Goal: Task Accomplishment & Management: Manage account settings

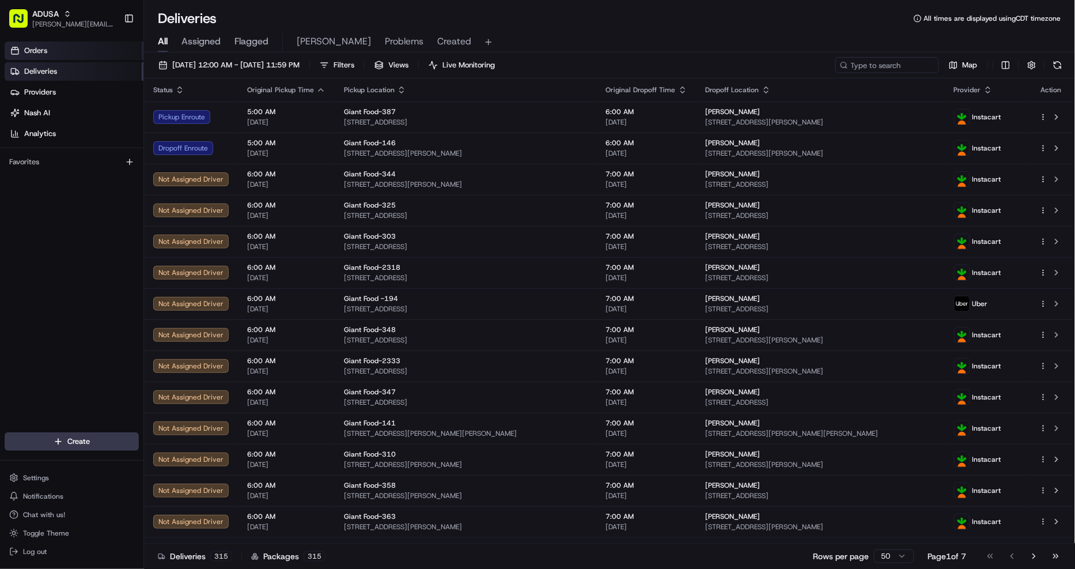
click at [23, 52] on link "Orders" at bounding box center [74, 50] width 139 height 18
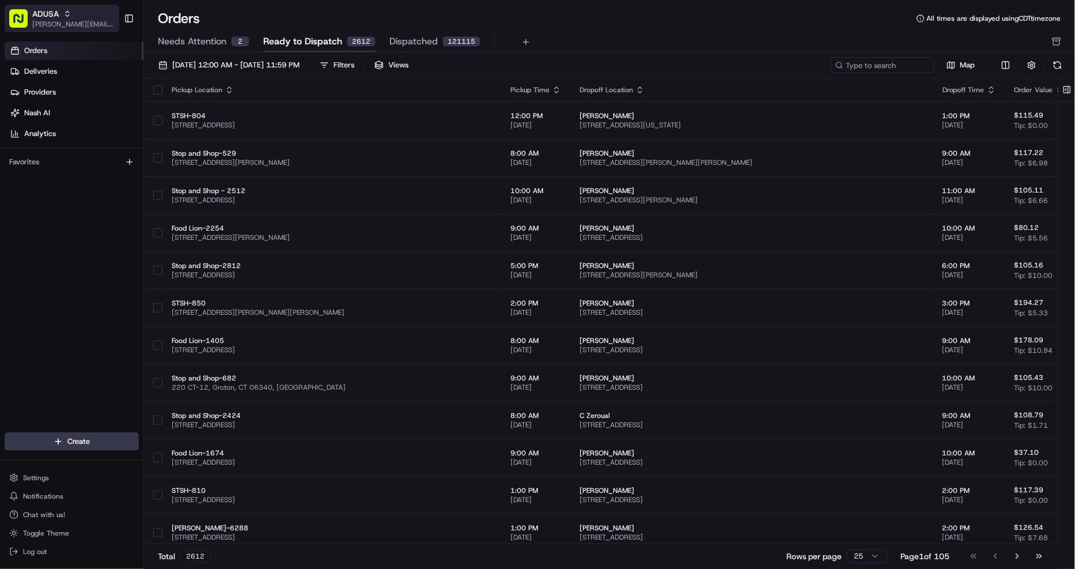
click at [47, 21] on span "[PERSON_NAME][EMAIL_ADDRESS][DOMAIN_NAME]" at bounding box center [73, 24] width 82 height 9
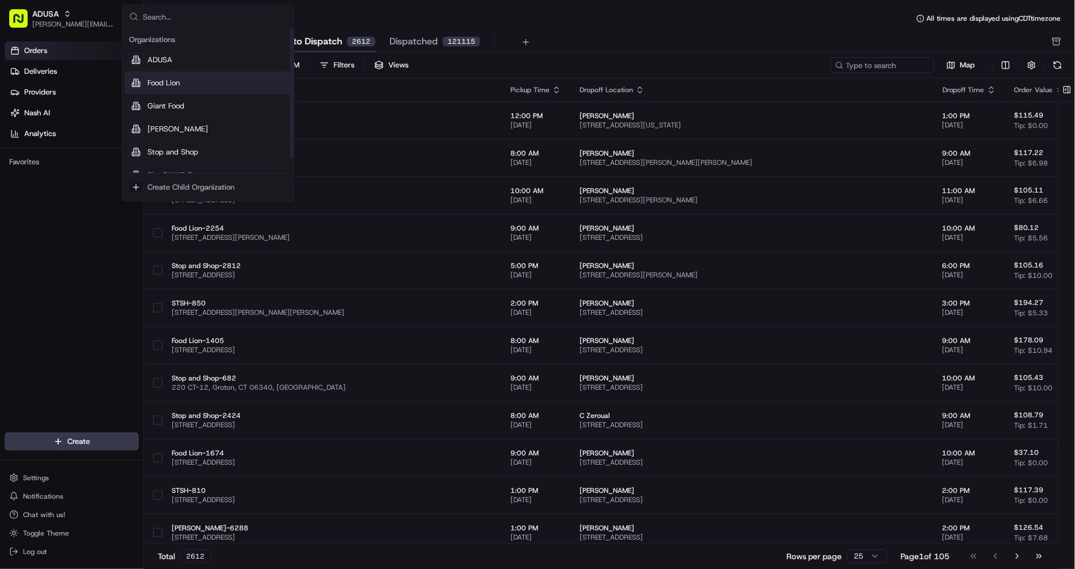
click at [182, 84] on div "Food Lion" at bounding box center [207, 82] width 167 height 23
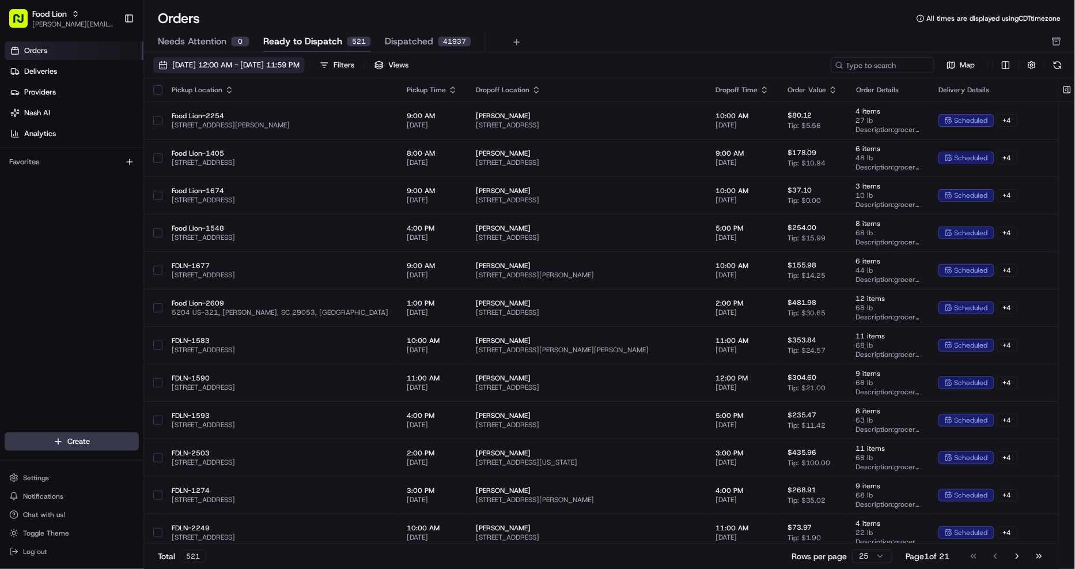
click at [270, 61] on span "08/01/2025 12:00 AM - 08/31/2025 11:59 PM" at bounding box center [235, 65] width 127 height 10
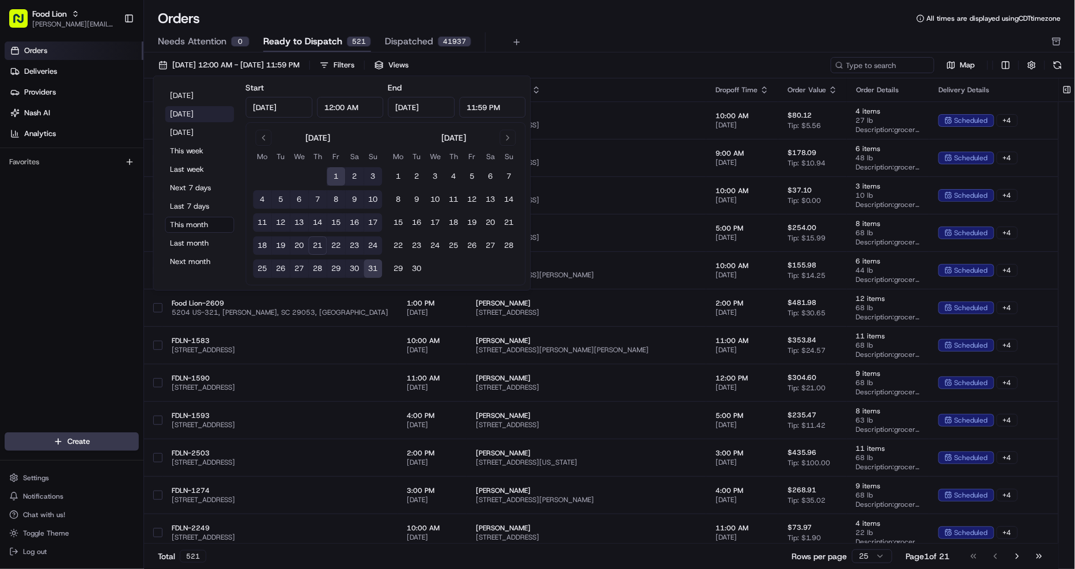
click at [189, 113] on button "Yesterday" at bounding box center [199, 114] width 69 height 16
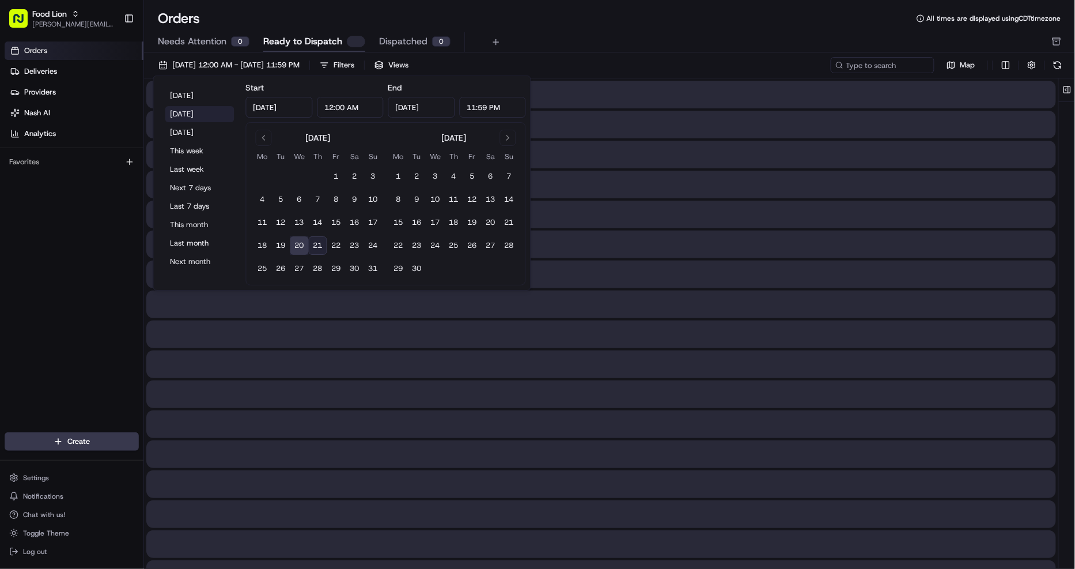
type input "Aug 20, 2025"
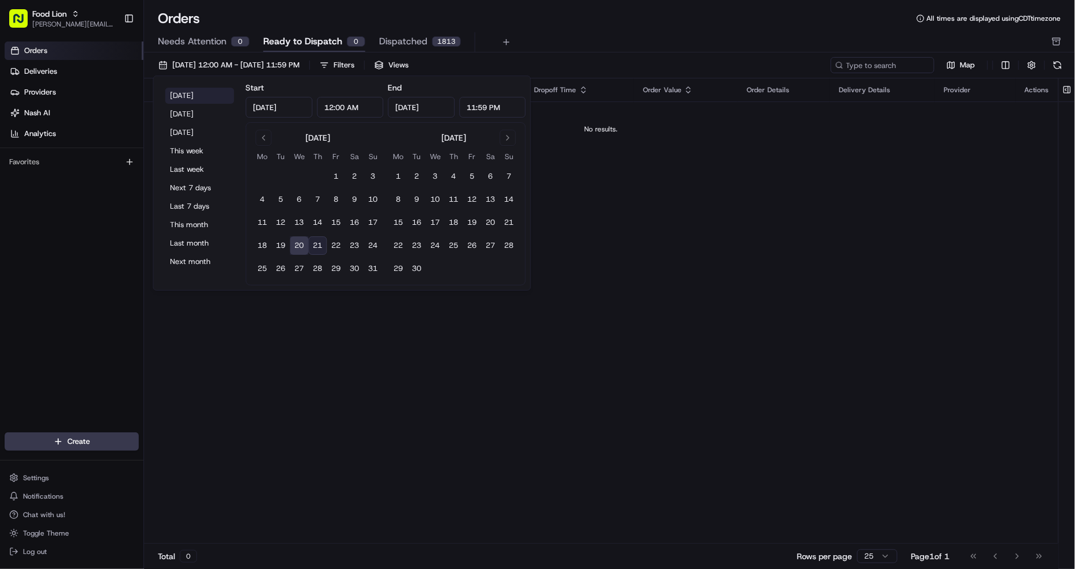
click at [187, 94] on button "Today" at bounding box center [199, 96] width 69 height 16
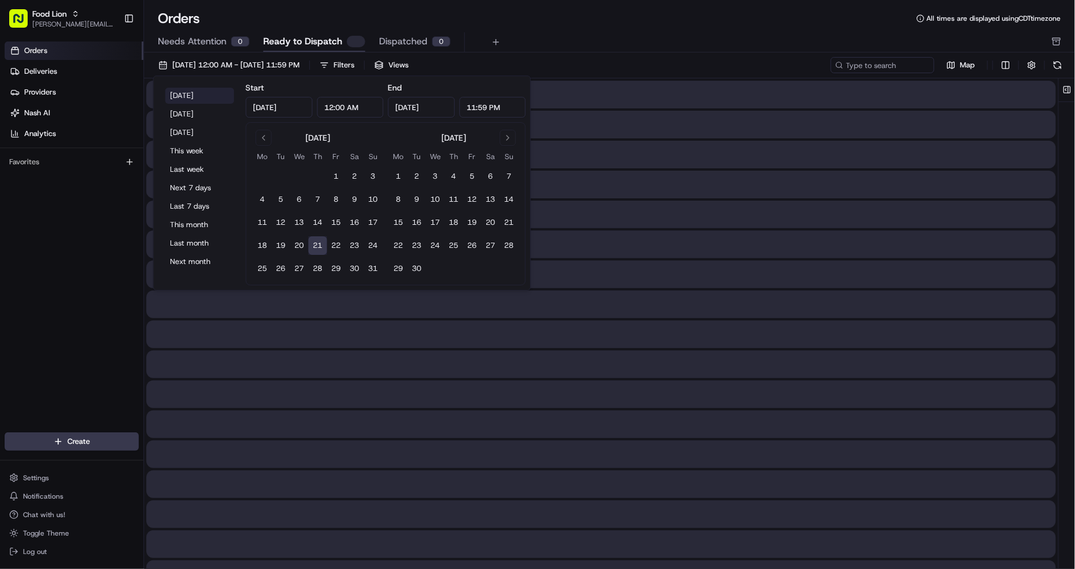
type input "Aug 21, 2025"
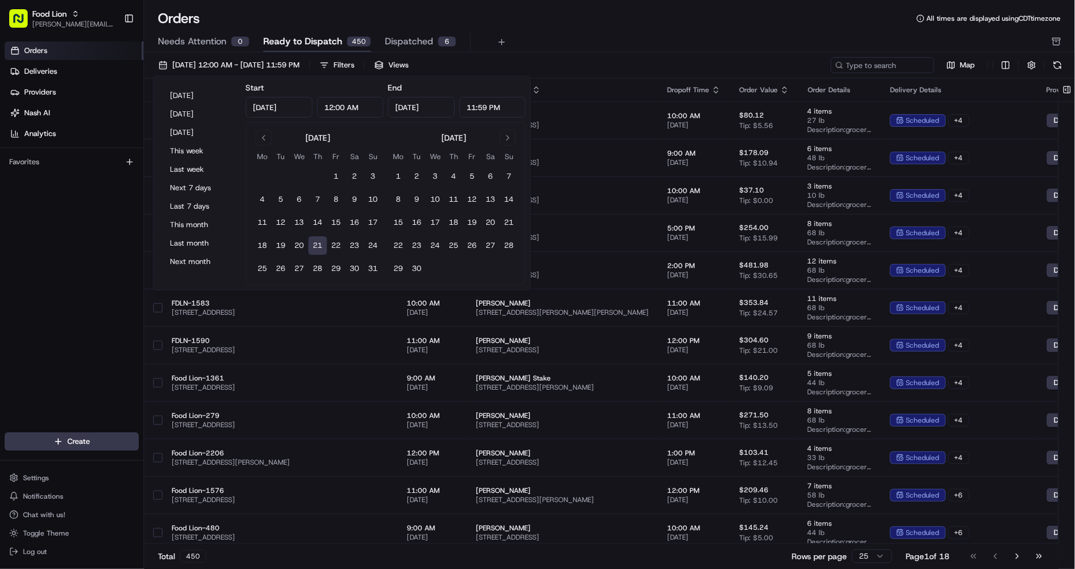
click at [363, 3] on div "Orders All times are displayed using CDT timezone Needs Attention 0 Ready to Di…" at bounding box center [609, 284] width 931 height 569
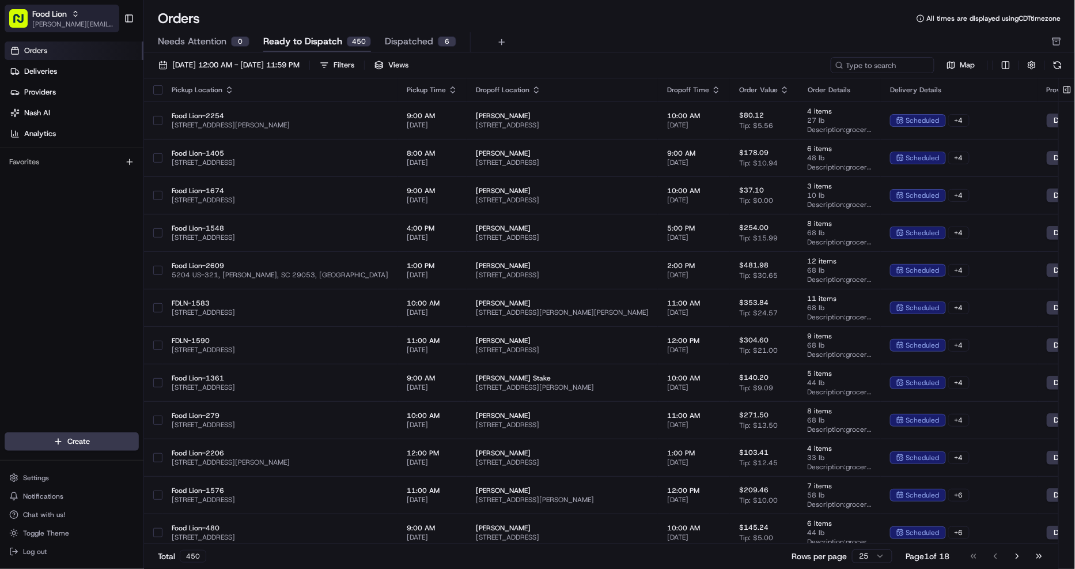
click at [49, 16] on span "Food Lion" at bounding box center [49, 14] width 35 height 12
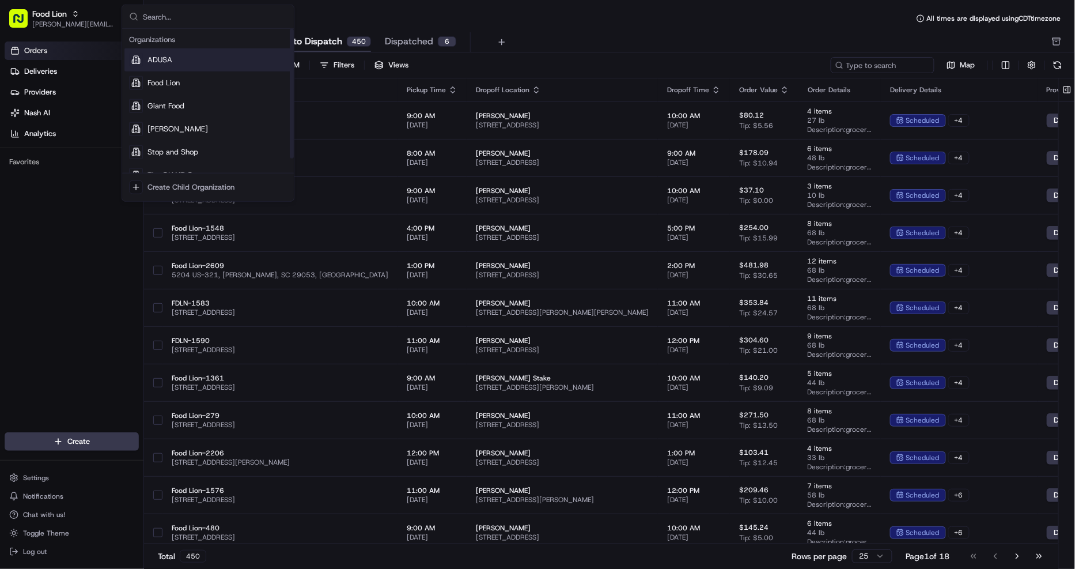
click at [163, 60] on span "ADUSA" at bounding box center [159, 60] width 25 height 10
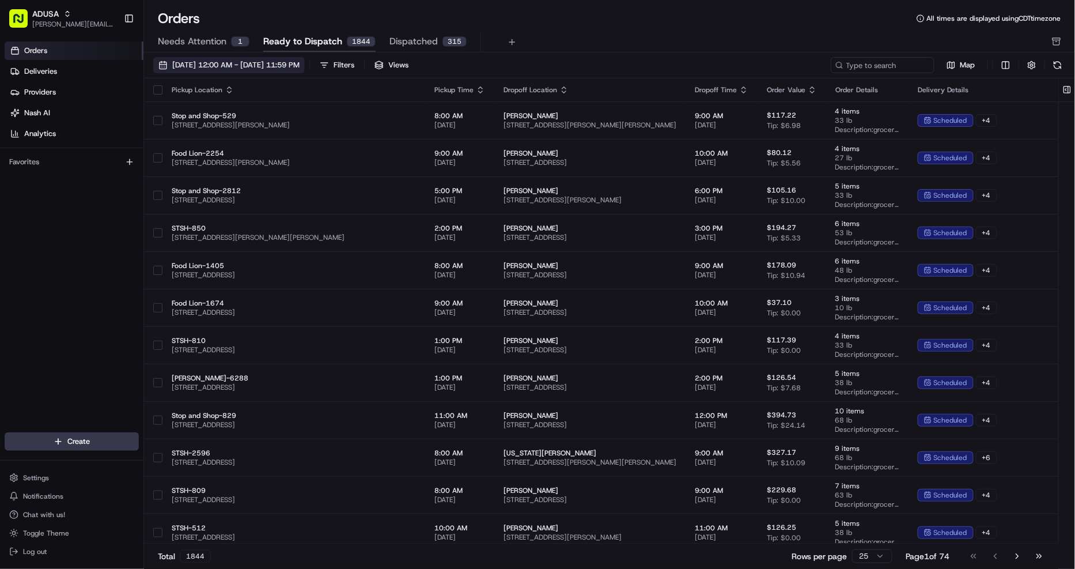
click at [300, 62] on span "[DATE] 12:00 AM - [DATE] 11:59 PM" at bounding box center [235, 65] width 127 height 10
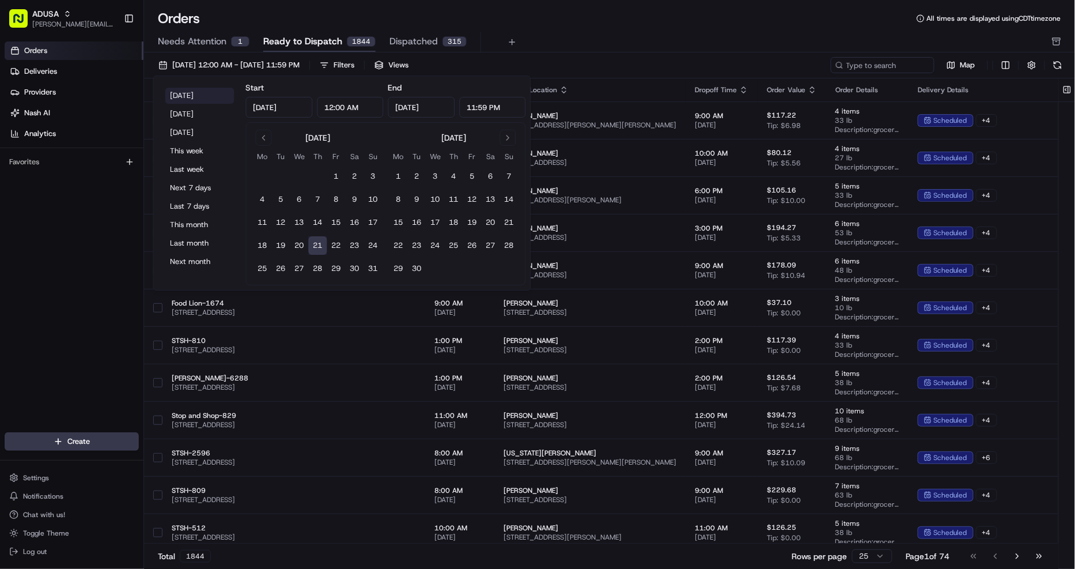
click at [198, 94] on button "Today" at bounding box center [199, 96] width 69 height 16
click at [190, 91] on button "Today" at bounding box center [199, 96] width 69 height 16
click at [183, 92] on button "Today" at bounding box center [199, 96] width 69 height 16
click at [599, 20] on div "Orders All times are displayed using CDT timezone" at bounding box center [609, 18] width 931 height 18
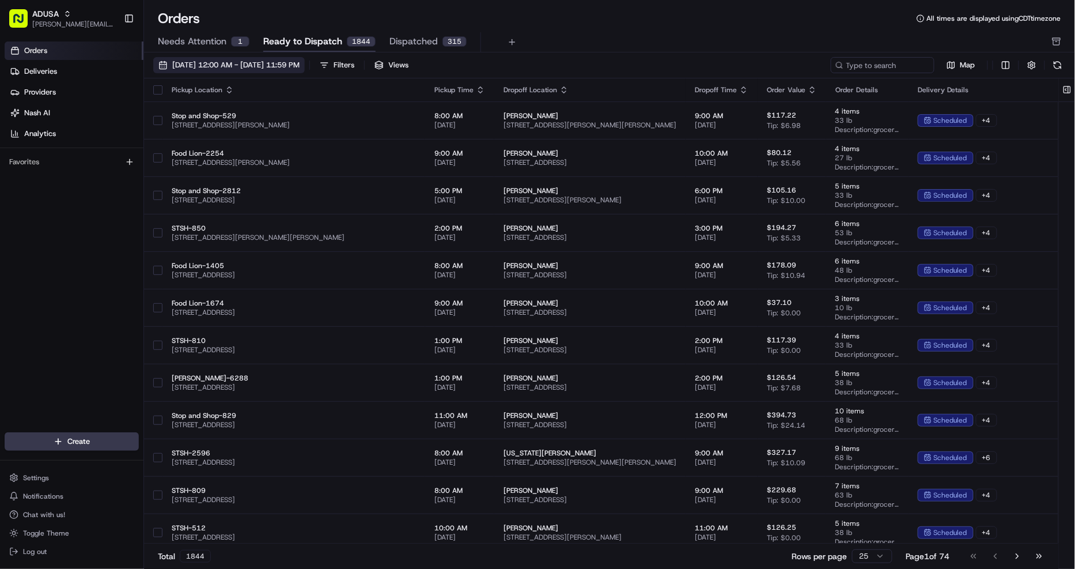
click at [300, 66] on span "[DATE] 12:00 AM - [DATE] 11:59 PM" at bounding box center [235, 65] width 127 height 10
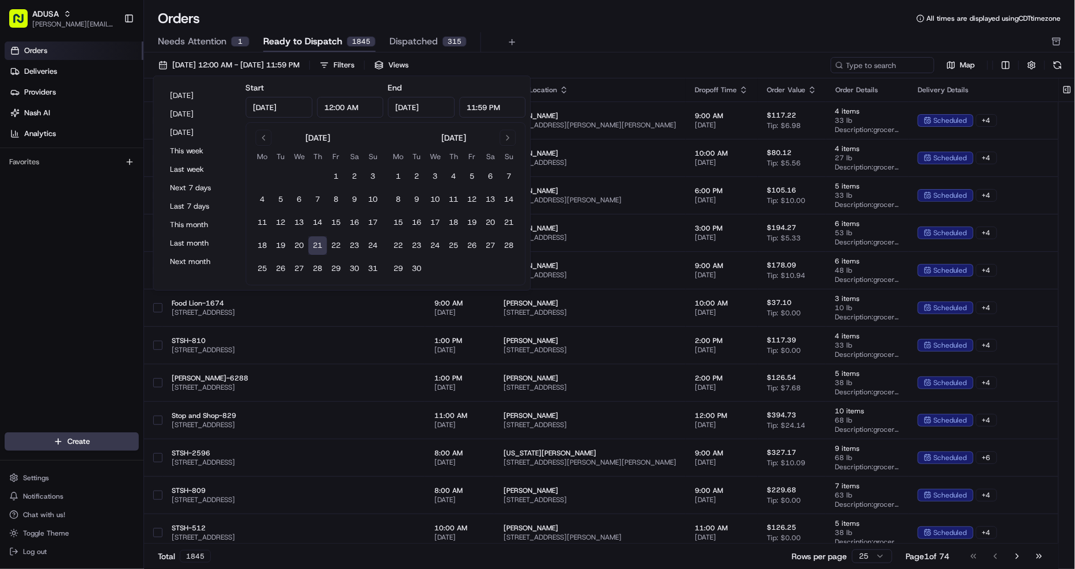
click at [604, 33] on div "Needs Attention 1 Ready to Dispatch 1845 Dispatched 315" at bounding box center [601, 42] width 887 height 20
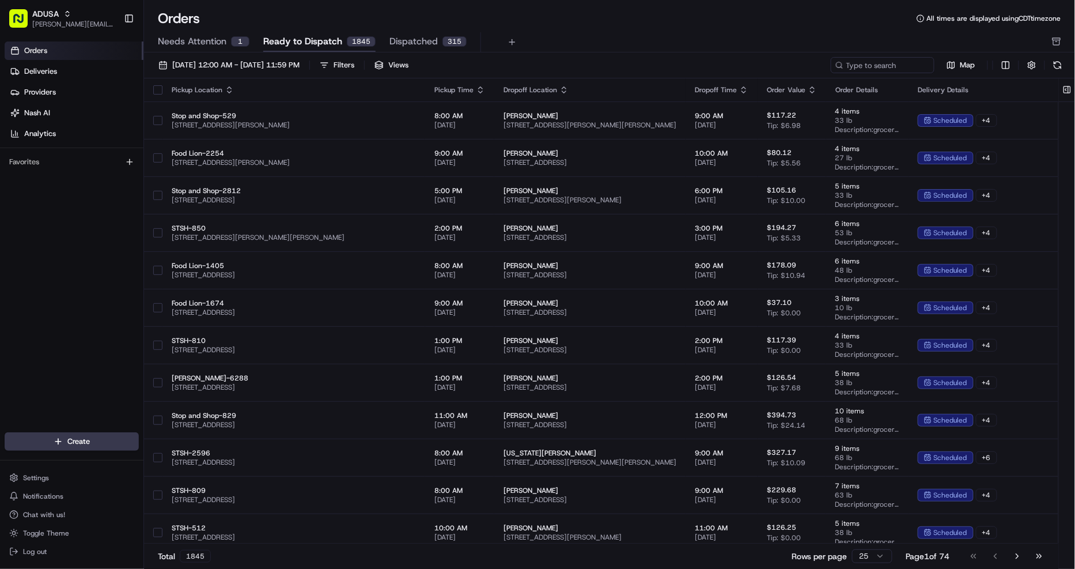
click at [476, 90] on icon "button" at bounding box center [480, 89] width 9 height 9
click at [411, 104] on button "Pickup Start Time (Earliest)" at bounding box center [418, 104] width 105 height 14
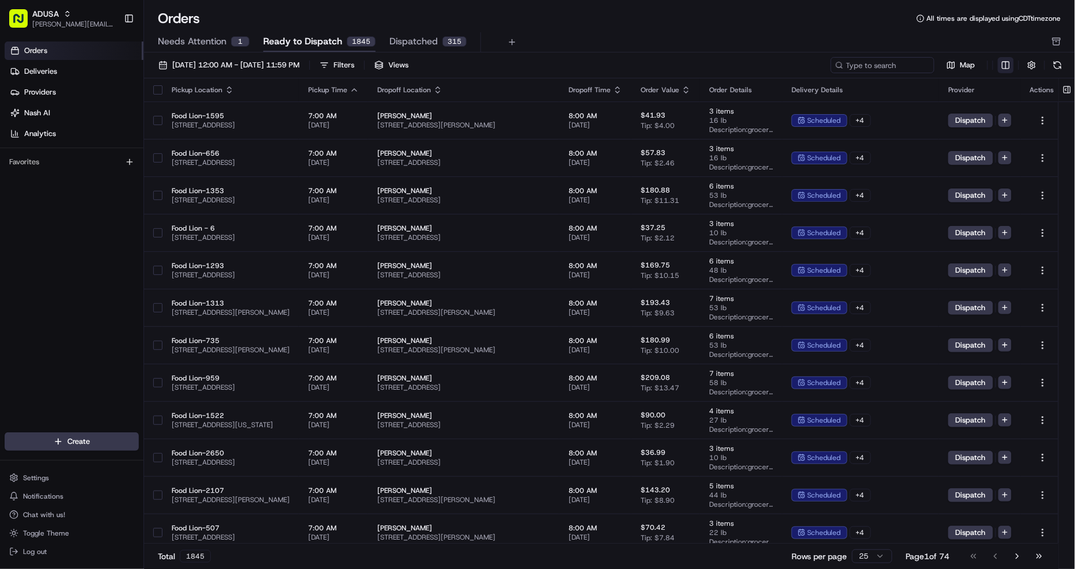
click at [1005, 66] on html "ADUSA christine.gibsonebbeson@adusa.com Toggle Sidebar Orders Deliveries Provid…" at bounding box center [537, 284] width 1075 height 569
click at [1033, 27] on html "ADUSA christine.gibsonebbeson@adusa.com Toggle Sidebar Orders Deliveries Provid…" at bounding box center [537, 284] width 1075 height 569
click at [1033, 66] on button "button" at bounding box center [1032, 65] width 16 height 16
click at [998, 85] on html "ADUSA christine.gibsonebbeson@adusa.com Toggle Sidebar Orders Deliveries Provid…" at bounding box center [537, 284] width 1075 height 569
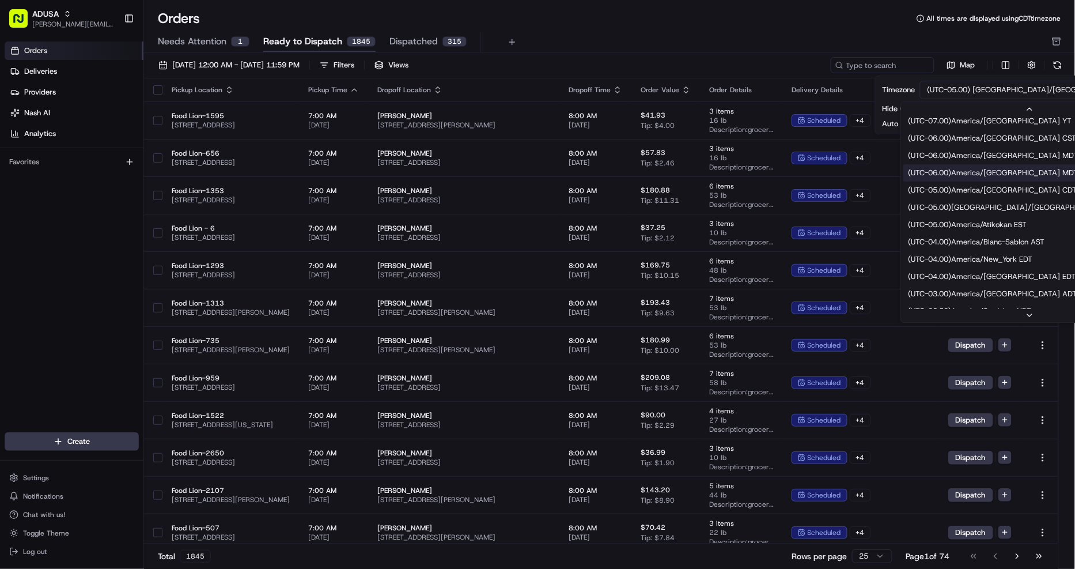
scroll to position [128, 0]
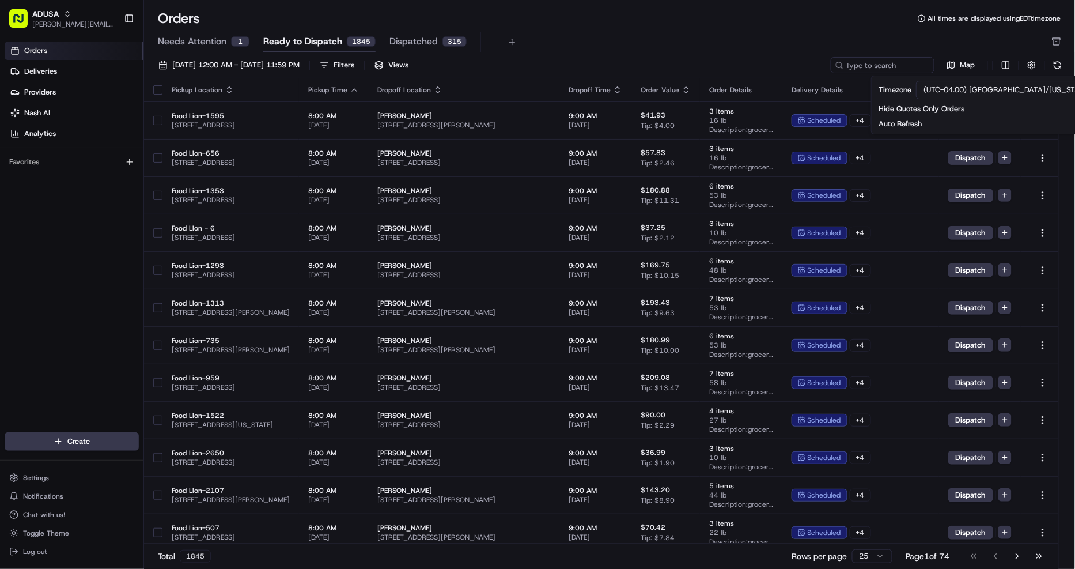
click at [675, 20] on div "Orders All times are displayed using EDT timezone" at bounding box center [609, 18] width 931 height 18
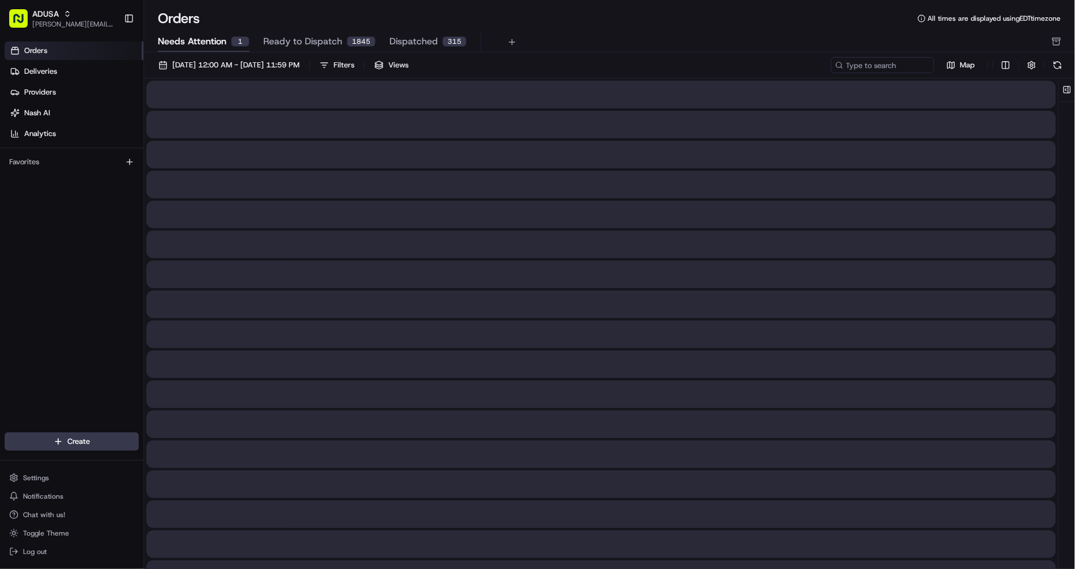
click at [187, 41] on span "Needs Attention" at bounding box center [192, 42] width 69 height 14
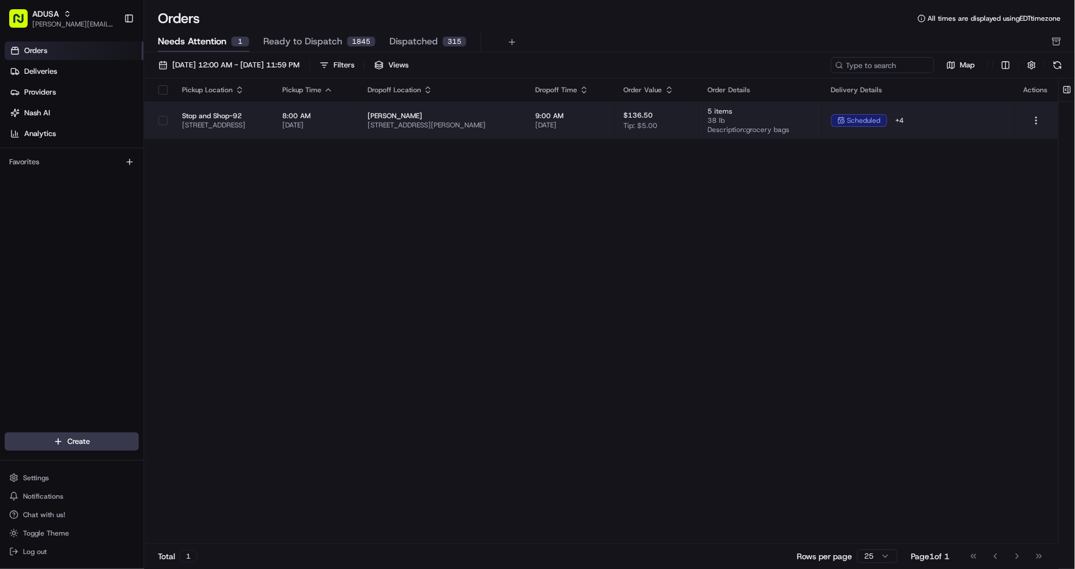
click at [526, 122] on td "Mary Russo 15 Wright Ave, North Andover, MA 01845, USA" at bounding box center [442, 119] width 168 height 37
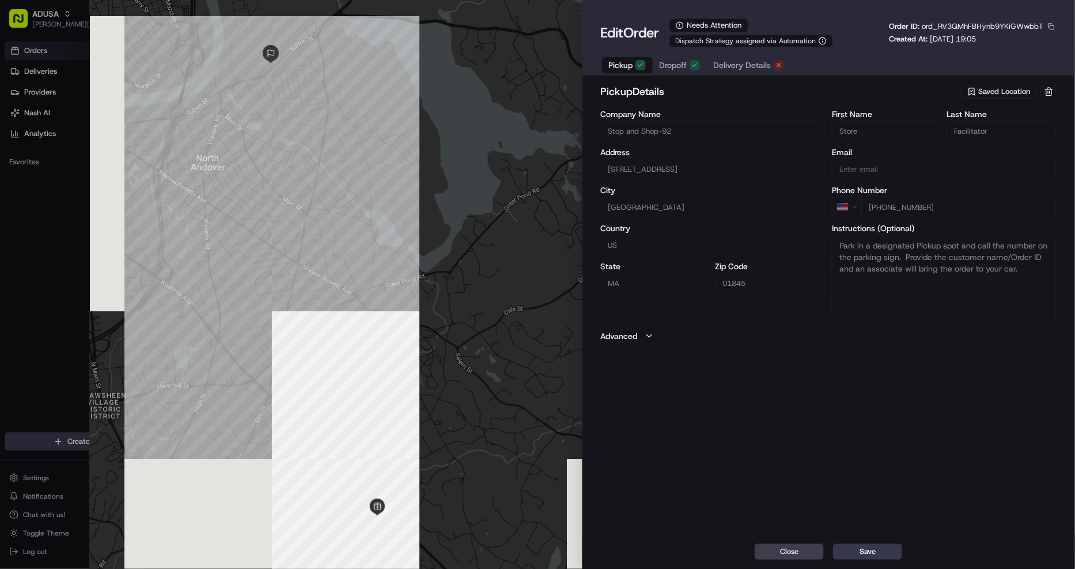
click at [739, 64] on span "Delivery Details" at bounding box center [743, 65] width 58 height 12
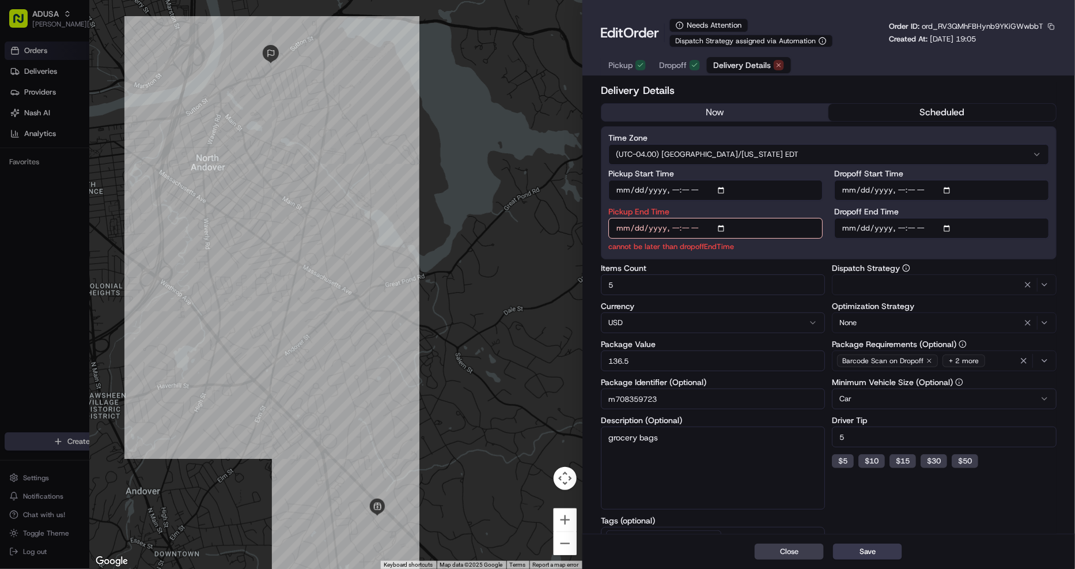
click at [674, 64] on span "Dropoff" at bounding box center [674, 65] width 28 height 12
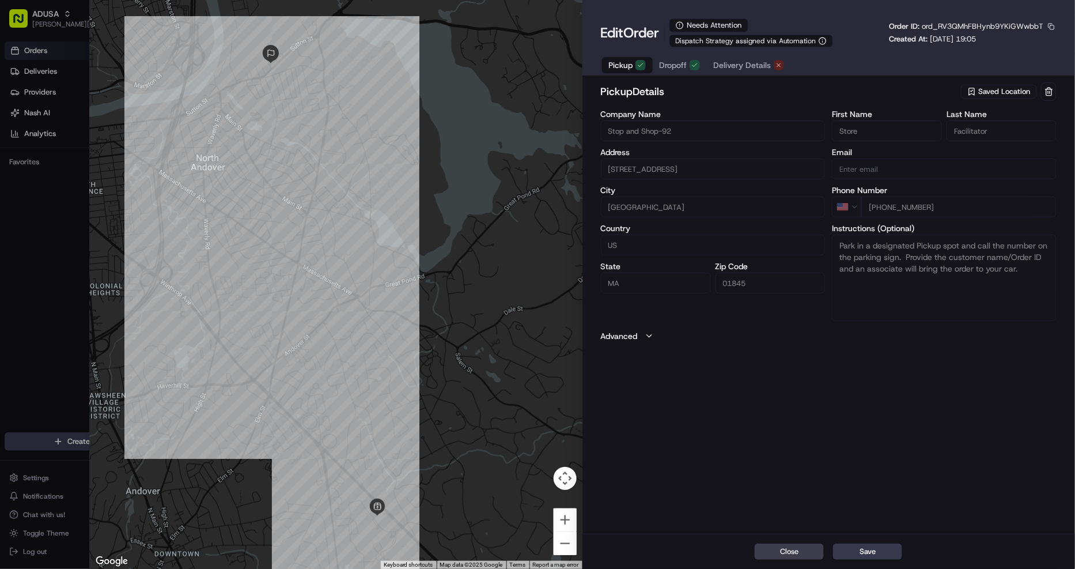
click at [629, 66] on span "Pickup" at bounding box center [621, 65] width 24 height 12
click at [698, 70] on div "button" at bounding box center [695, 65] width 10 height 10
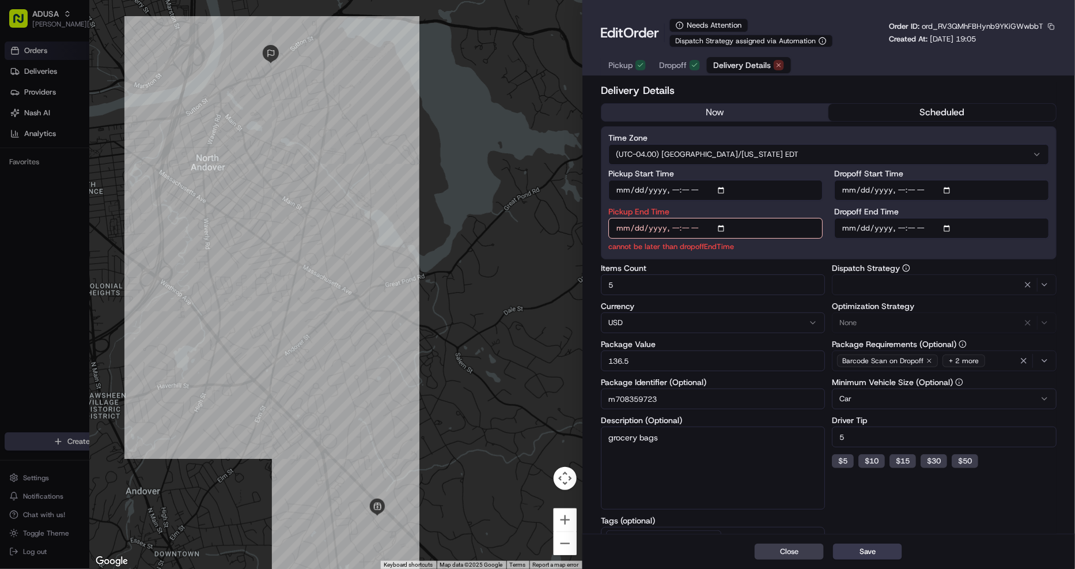
click at [741, 69] on span "Delivery Details" at bounding box center [743, 65] width 58 height 12
click at [676, 225] on input "Pickup End Time" at bounding box center [715, 228] width 215 height 21
type input "2025-08-21T08:30"
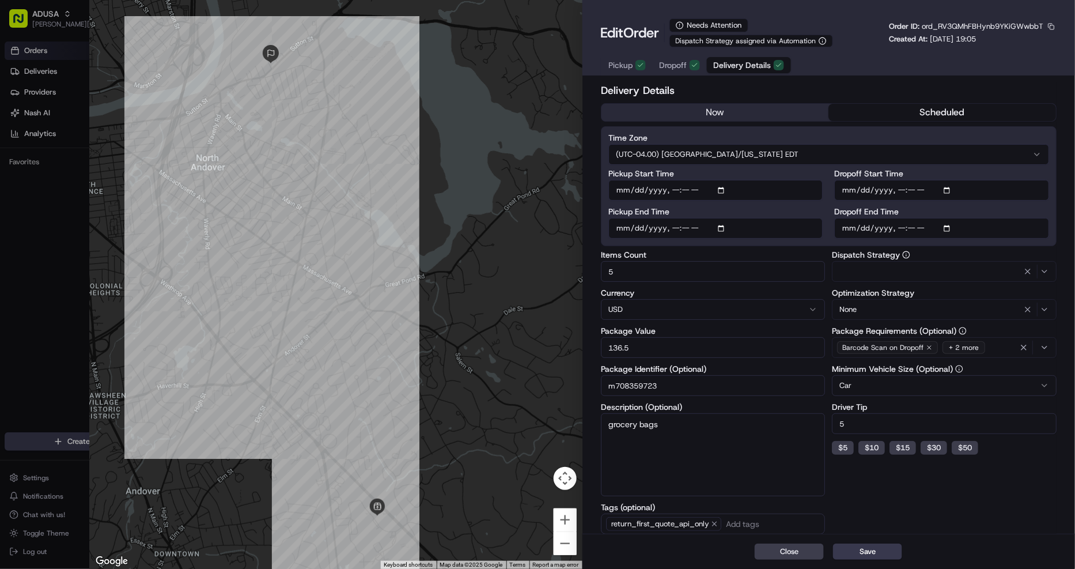
click at [835, 251] on div "Delivery Details now scheduled Time Zone (UTC-04.00) America/New York EDT Picku…" at bounding box center [829, 349] width 456 height 534
click at [873, 554] on button "Save" at bounding box center [867, 551] width 69 height 16
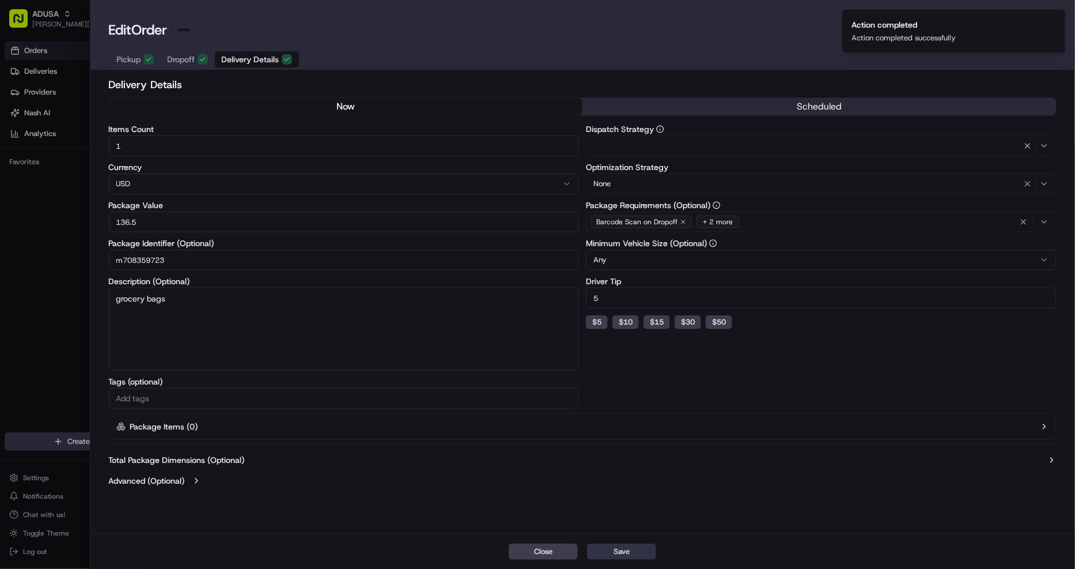
type input "1"
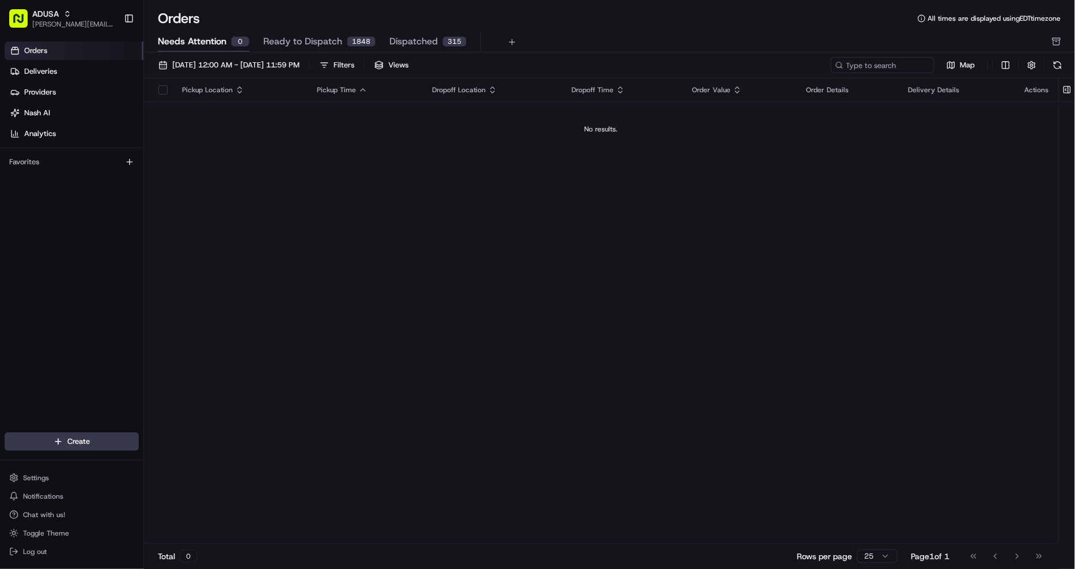
click at [291, 44] on span "Ready to Dispatch" at bounding box center [302, 42] width 79 height 14
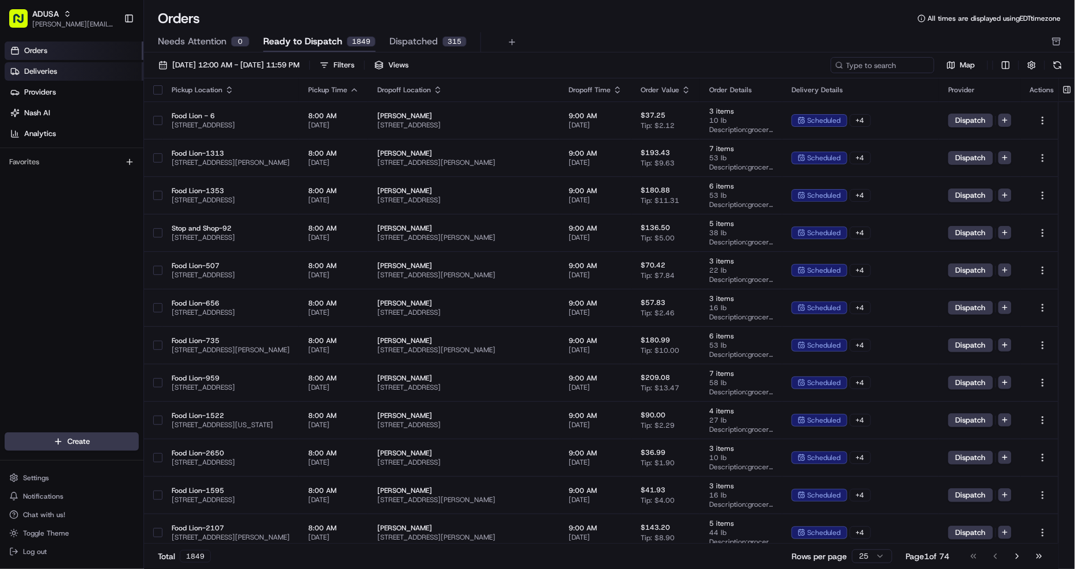
click at [82, 75] on link "Deliveries" at bounding box center [74, 71] width 139 height 18
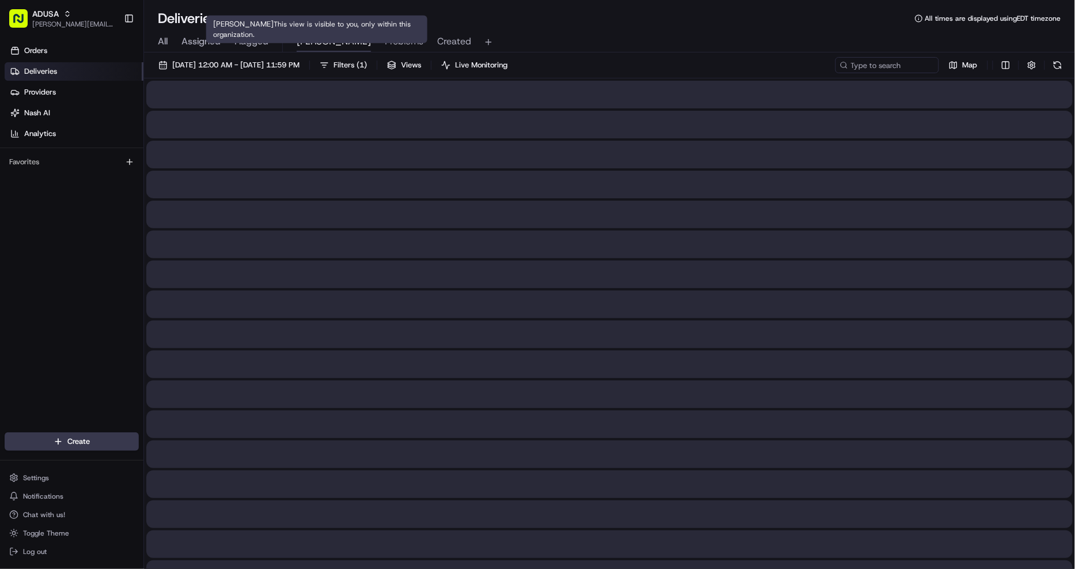
click at [329, 44] on span "[PERSON_NAME]" at bounding box center [334, 42] width 74 height 14
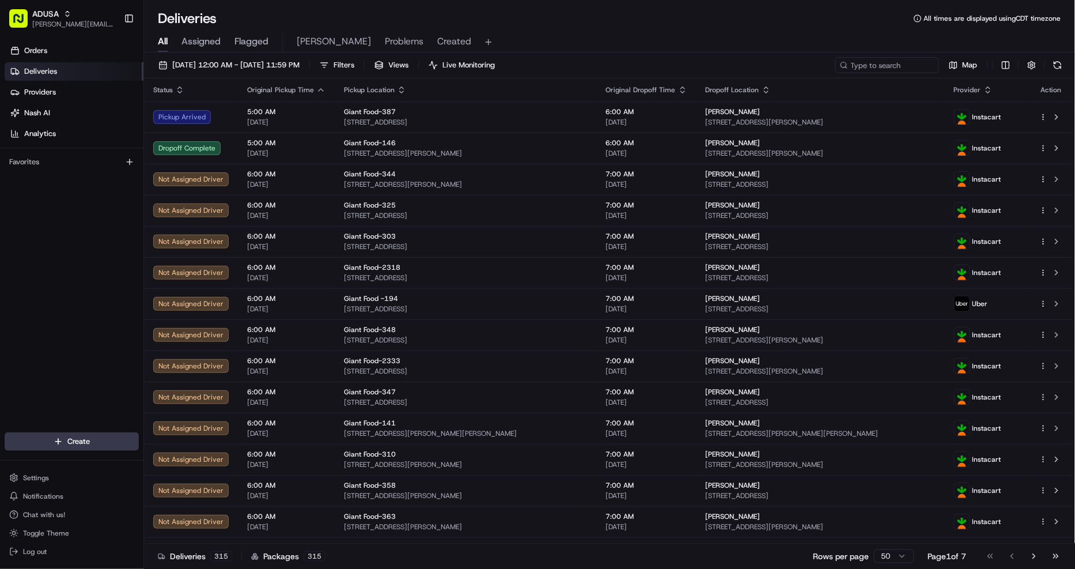
click at [385, 42] on span "Problems" at bounding box center [404, 42] width 39 height 14
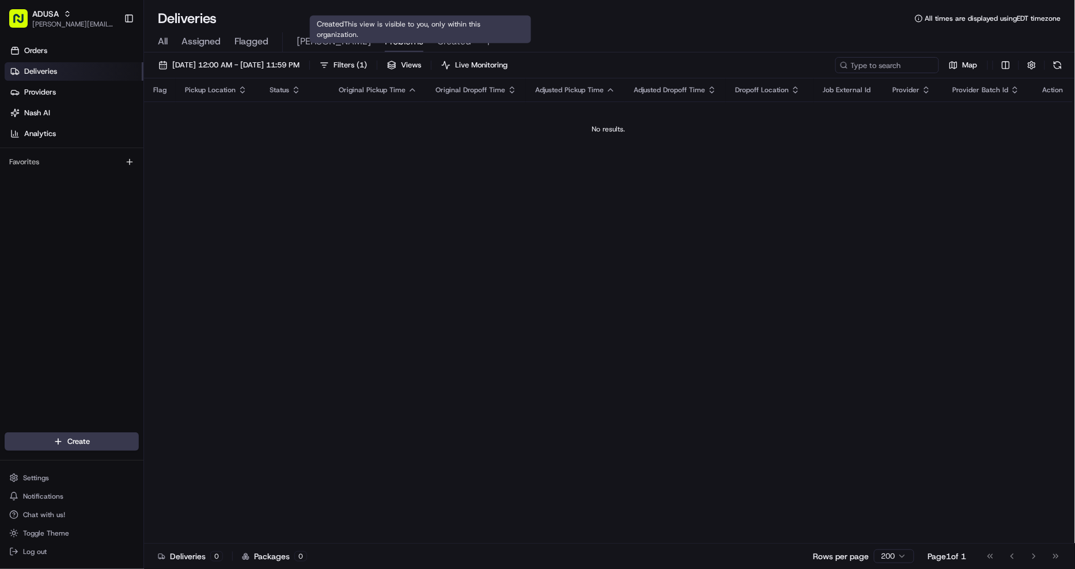
click at [437, 45] on span "Created" at bounding box center [454, 42] width 34 height 14
